Goal: Task Accomplishment & Management: Use online tool/utility

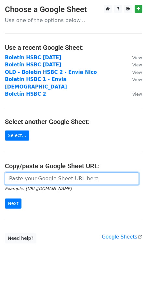
click at [39, 175] on input "url" at bounding box center [72, 178] width 134 height 12
paste input "https://docs.google.com/spreadsheets/d/10IdHU-XMJsX4Z6UhLBWEXeLo2z_9nlgP7dtMBor…"
type input "https://docs.google.com/spreadsheets/d/10IdHU-XMJsX4Z6UhLBWEXeLo2z_9nlgP7dtMBor…"
click at [5, 198] on input "Next" at bounding box center [13, 203] width 17 height 10
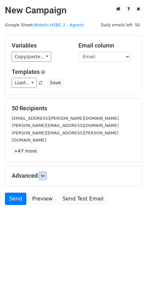
click at [45, 173] on icon at bounding box center [43, 175] width 4 height 4
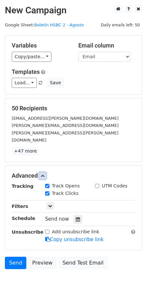
click at [45, 173] on icon at bounding box center [43, 175] width 4 height 4
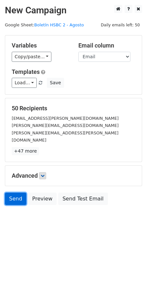
click at [10, 192] on link "Send" at bounding box center [15, 198] width 21 height 12
